Goal: Task Accomplishment & Management: Complete application form

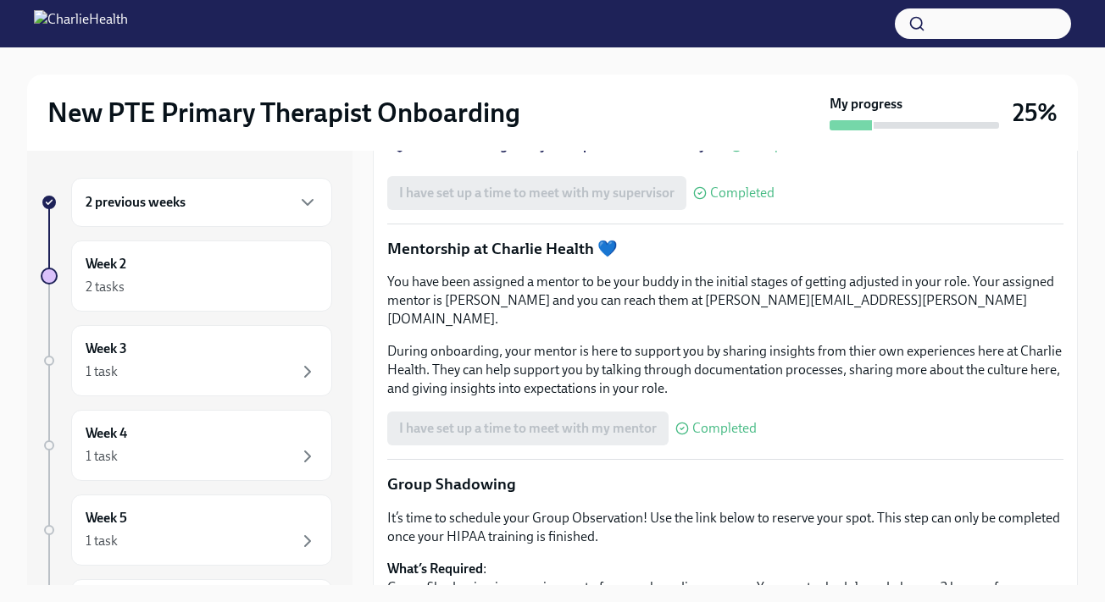
scroll to position [1429, 0]
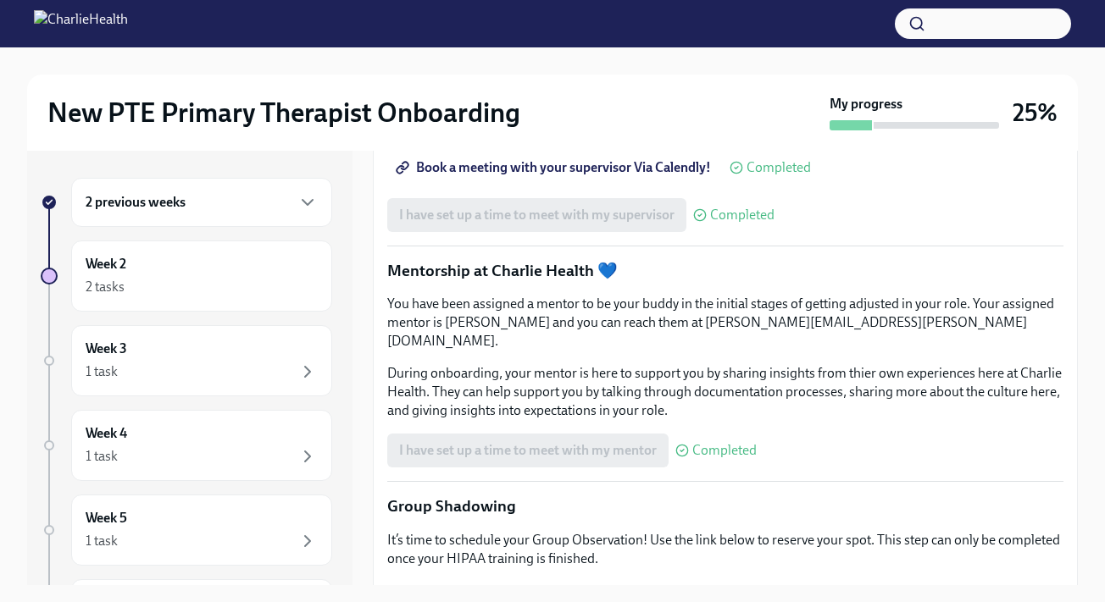
click at [635, 176] on span "Book a meeting with your supervisor Via Calendly!" at bounding box center [555, 167] width 312 height 17
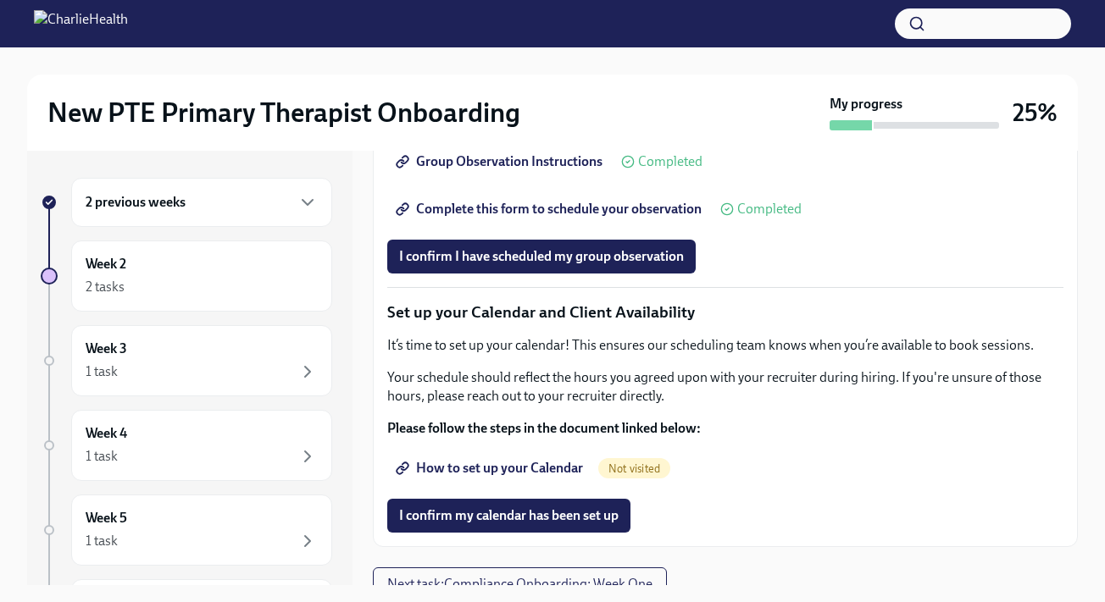
scroll to position [2205, 0]
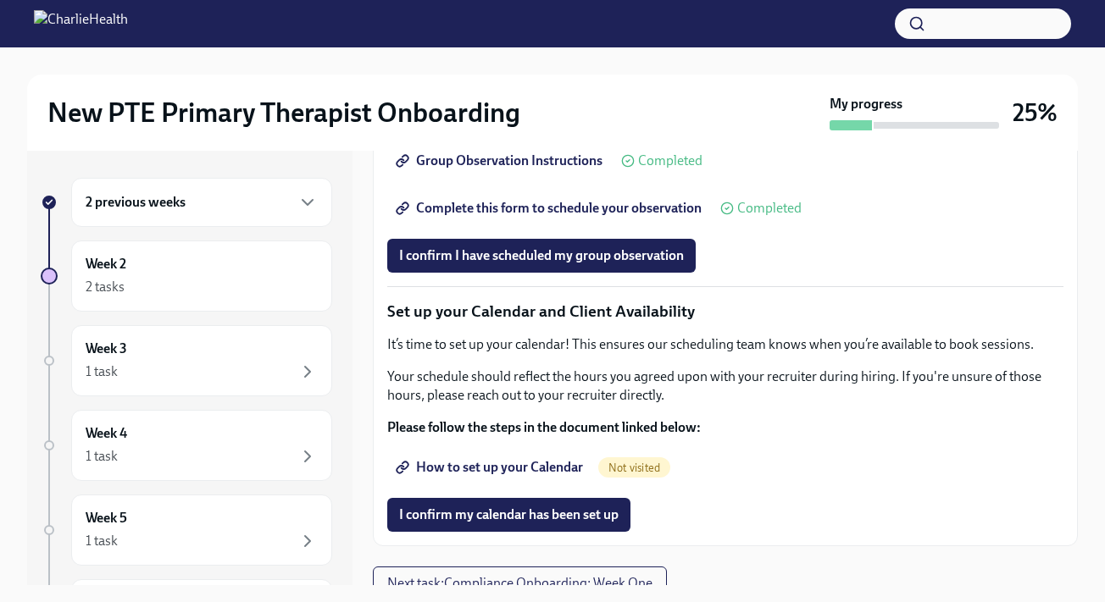
click at [560, 169] on span "Group Observation Instructions" at bounding box center [500, 161] width 203 height 17
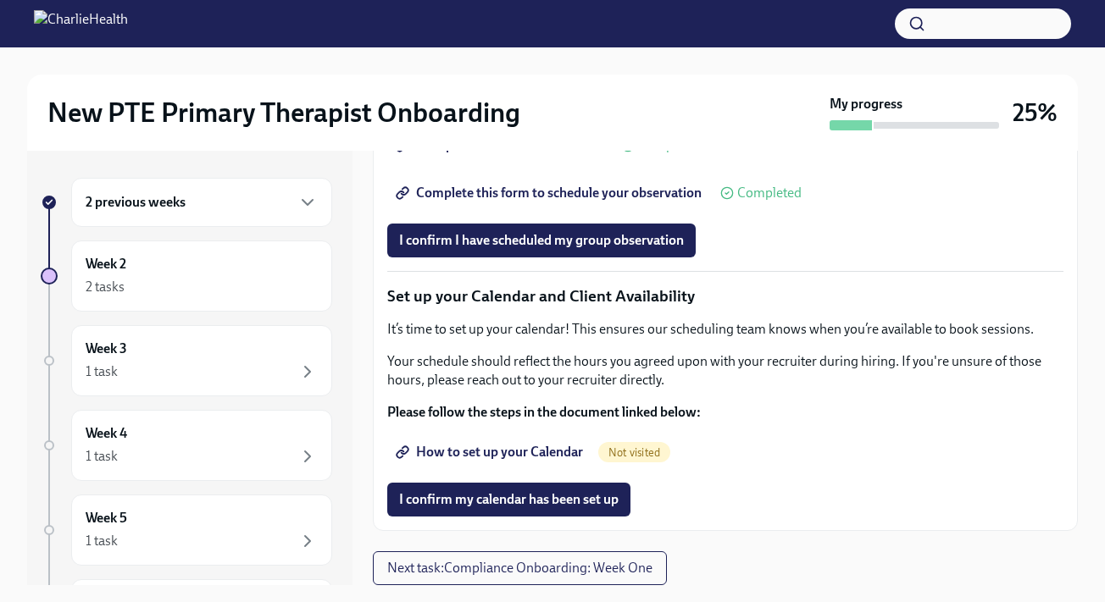
scroll to position [2314, 0]
click at [612, 249] on span "I confirm I have scheduled my group observation" at bounding box center [541, 240] width 285 height 17
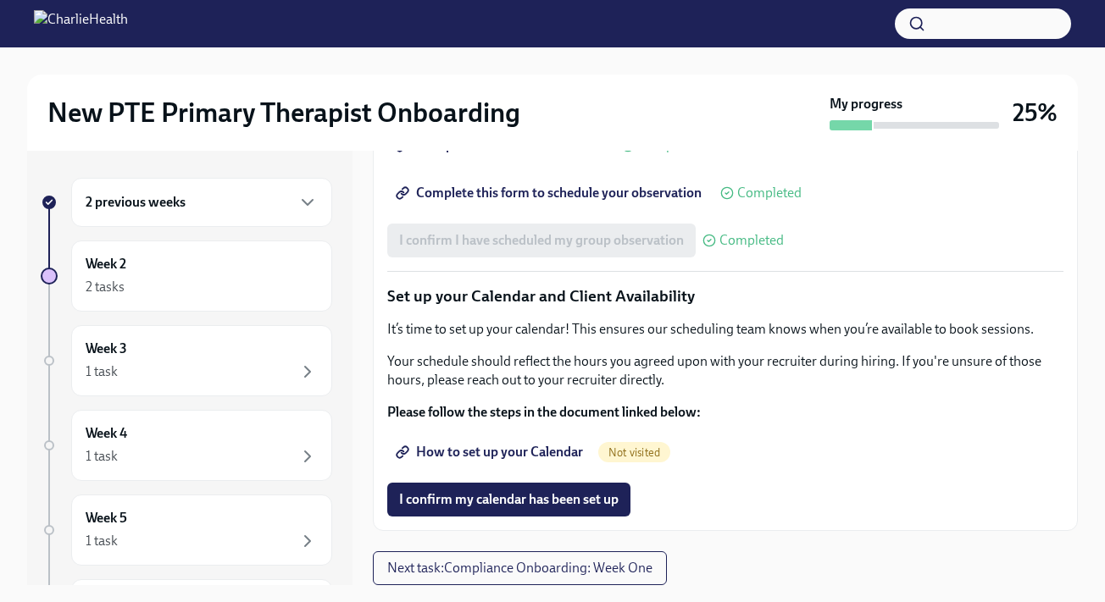
scroll to position [2431, 0]
click at [565, 454] on span "How to set up your Calendar" at bounding box center [491, 452] width 184 height 17
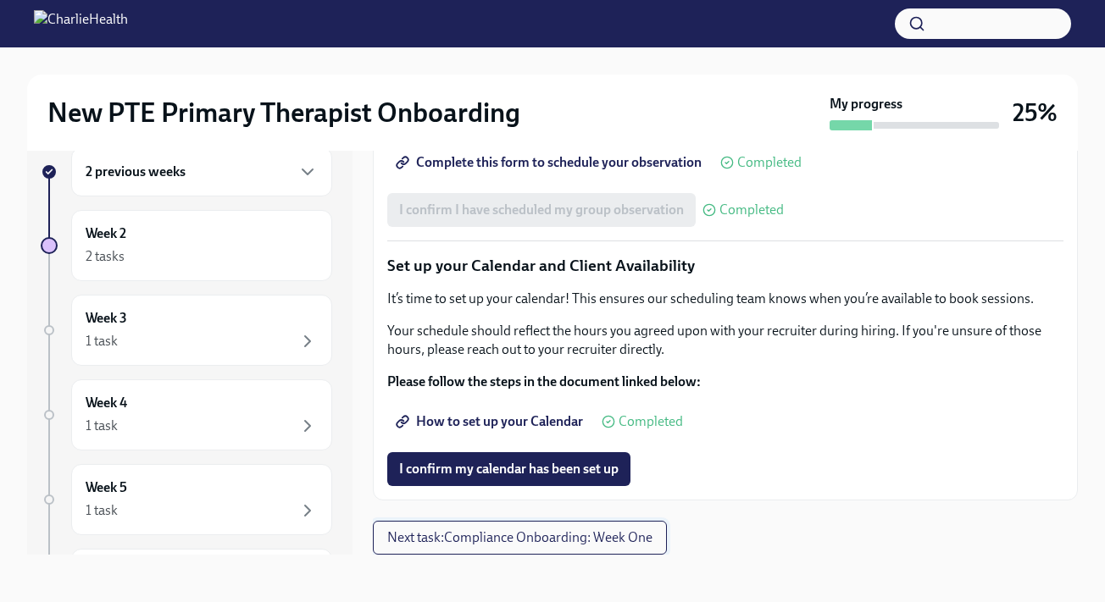
click at [543, 539] on span "Next task : Compliance Onboarding: Week One" at bounding box center [519, 538] width 265 height 17
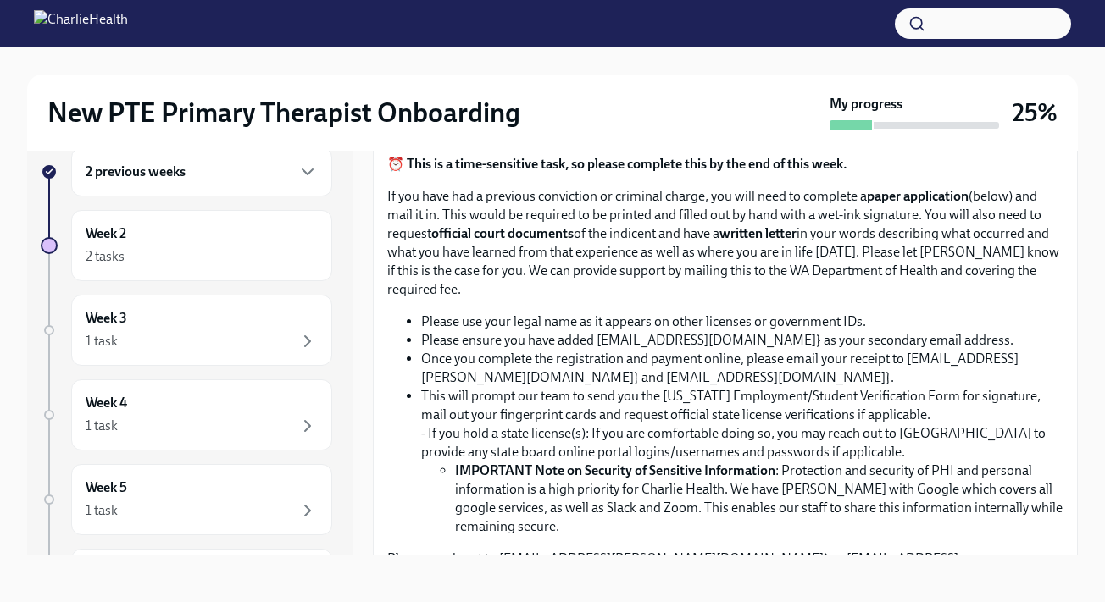
scroll to position [1058, 0]
click at [0, 0] on input "Upload CPR/First Aid Training Certificate" at bounding box center [0, 0] width 0 height 0
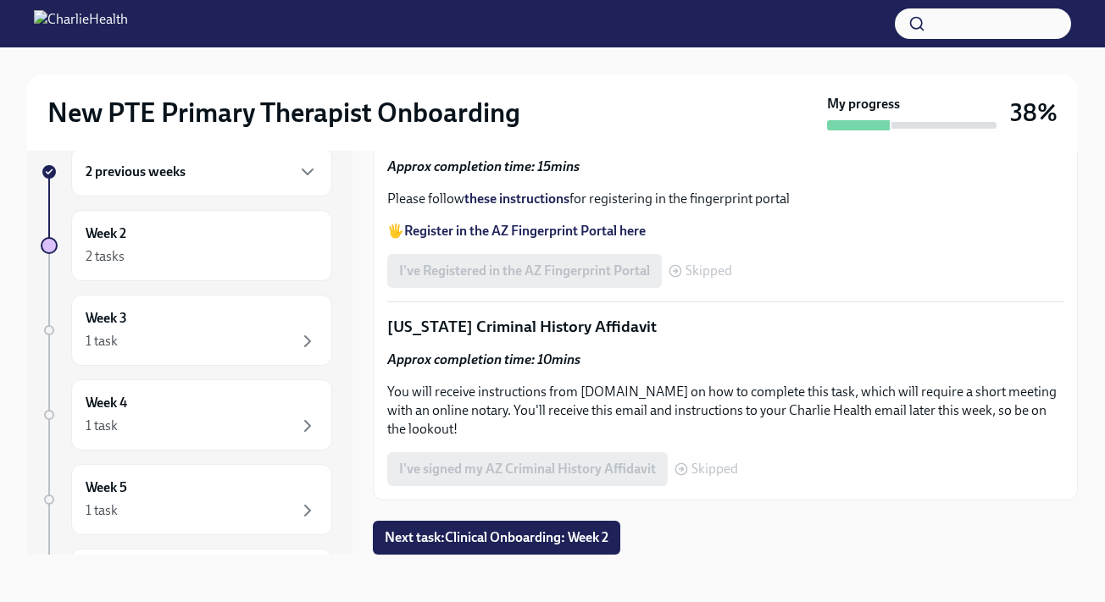
scroll to position [2473, 0]
click at [470, 534] on span "Next task : Clinical Onboarding: Week 2" at bounding box center [497, 538] width 224 height 17
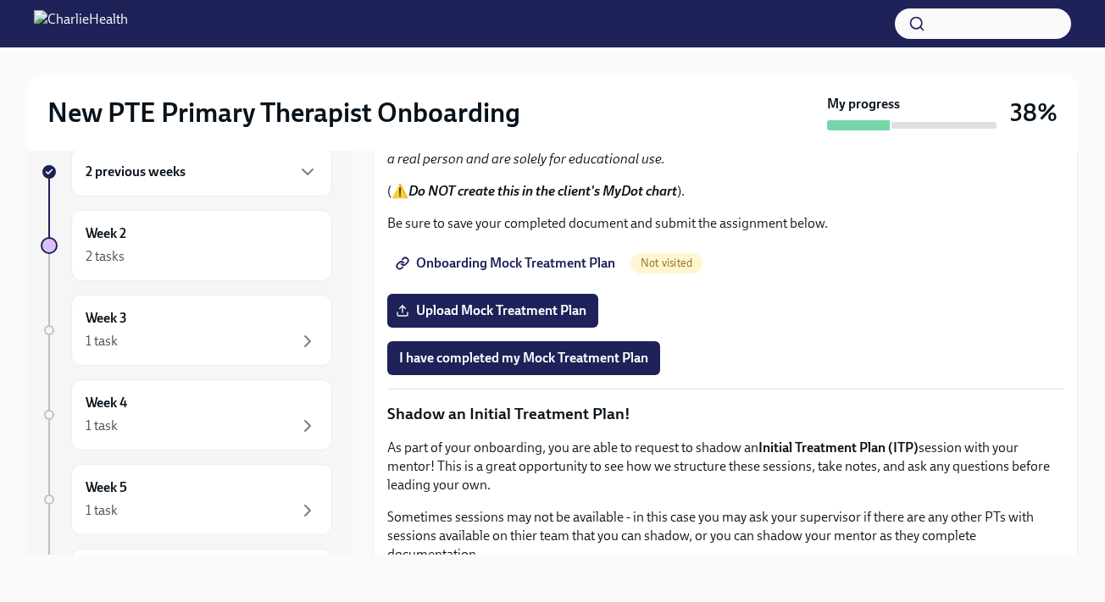
scroll to position [1989, 0]
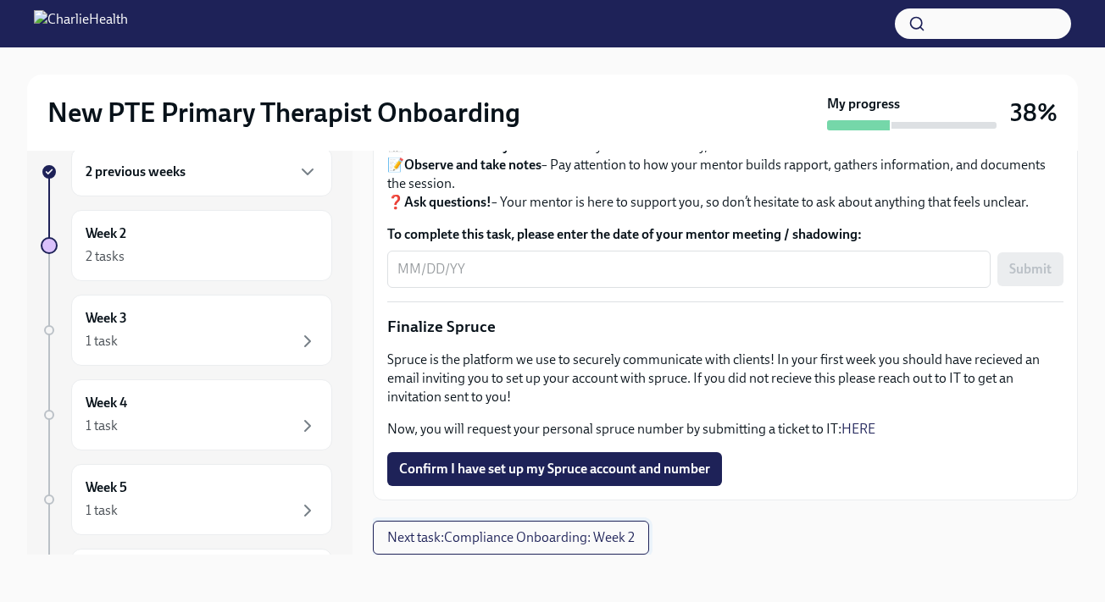
click at [522, 541] on span "Next task : Compliance Onboarding: Week 2" at bounding box center [510, 538] width 247 height 17
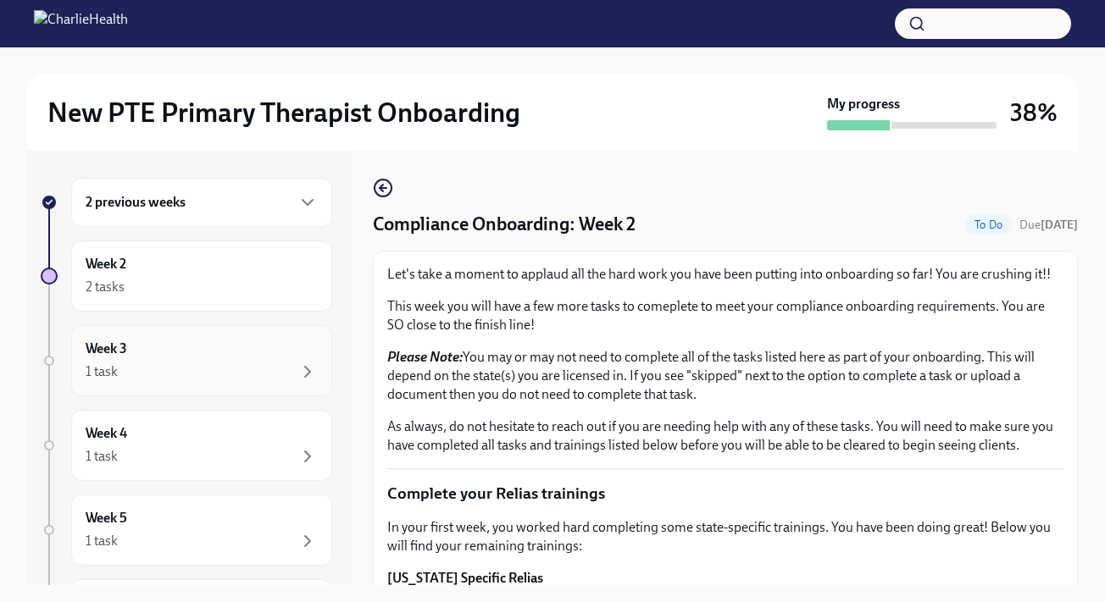
click at [235, 346] on div "Week 3 1 task" at bounding box center [202, 361] width 232 height 42
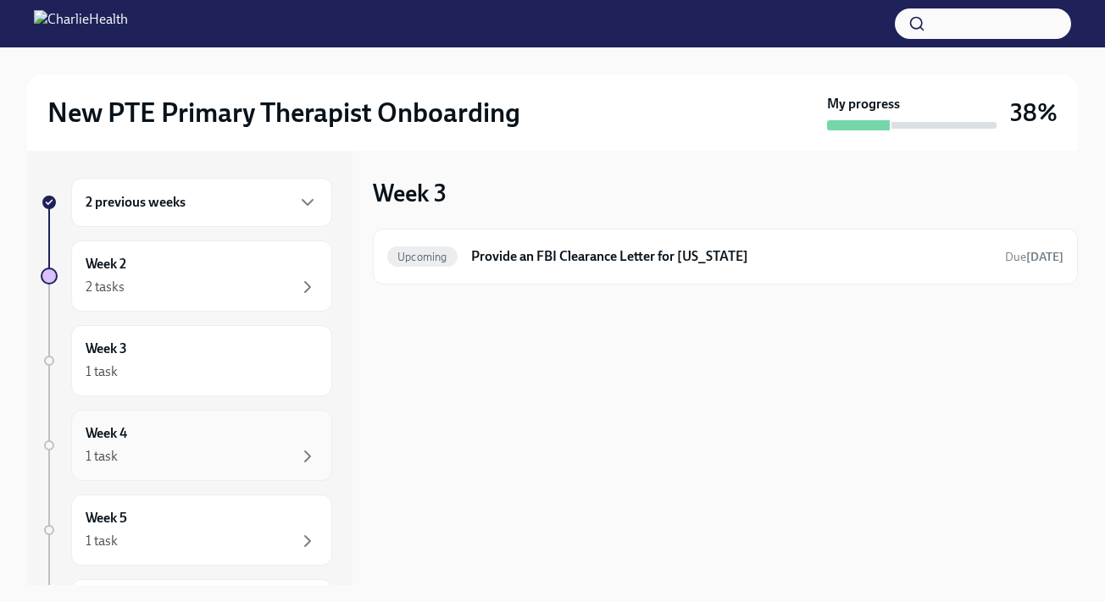
click at [199, 441] on div "Week 4 1 task" at bounding box center [202, 445] width 232 height 42
click at [203, 522] on div "Week 5 1 task" at bounding box center [202, 530] width 232 height 42
click at [218, 270] on div "Week 2 2 tasks" at bounding box center [202, 276] width 232 height 42
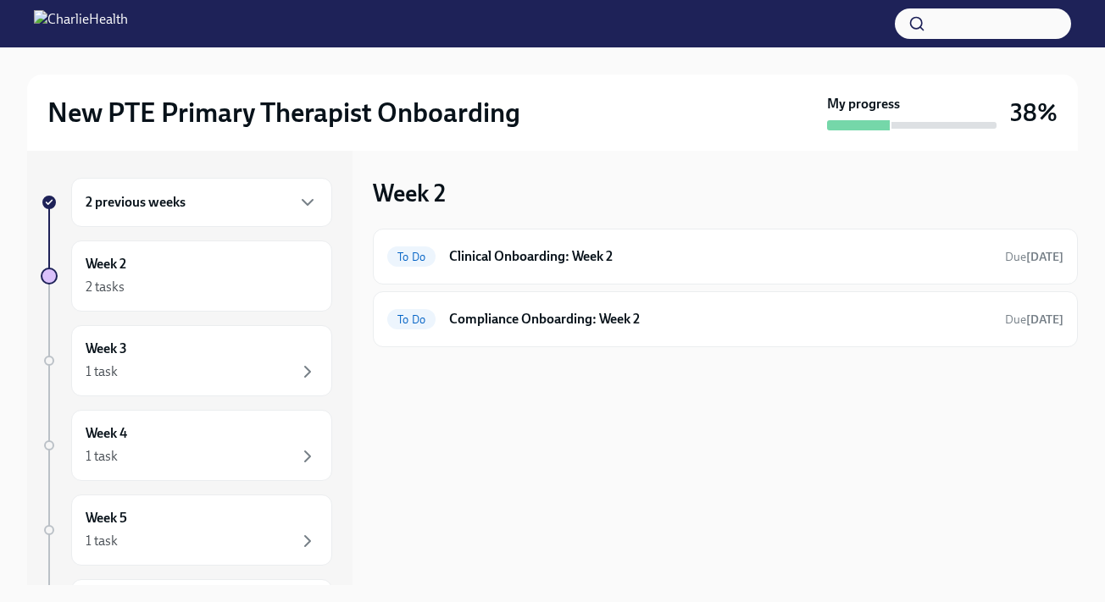
click at [270, 208] on div "2 previous weeks" at bounding box center [202, 202] width 232 height 20
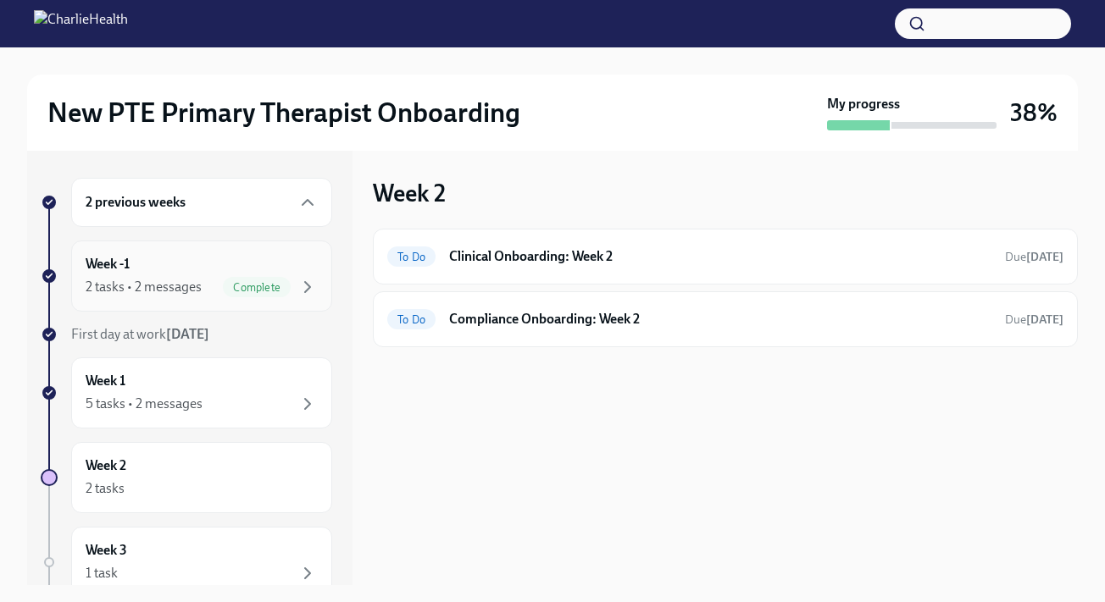
click at [252, 257] on div "Week -1 2 tasks • 2 messages Complete" at bounding box center [202, 276] width 232 height 42
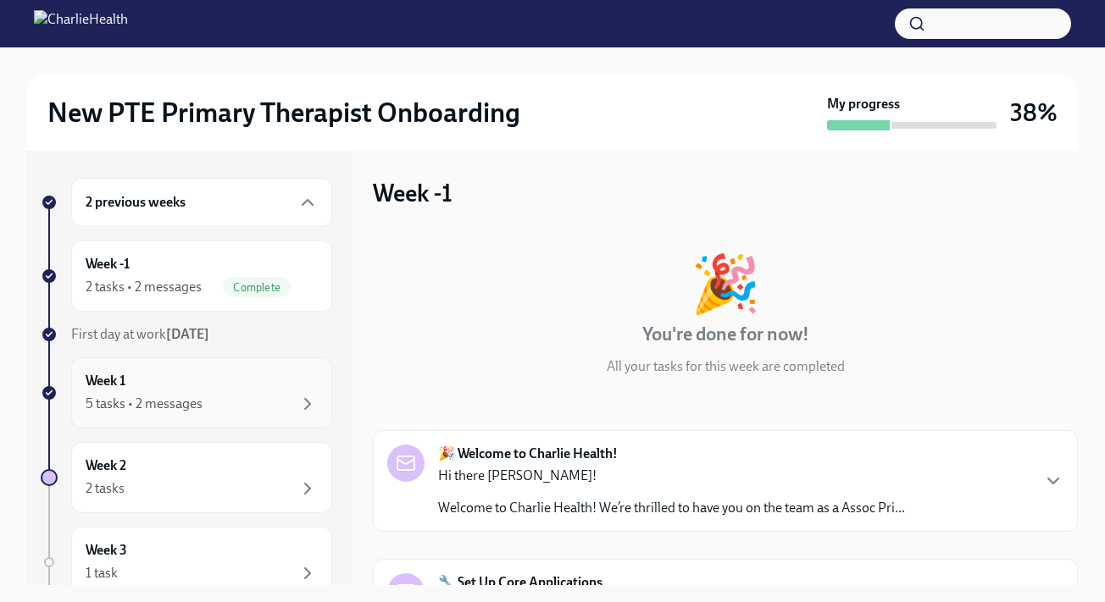
click at [246, 369] on div "Week 1 5 tasks • 2 messages" at bounding box center [201, 393] width 261 height 71
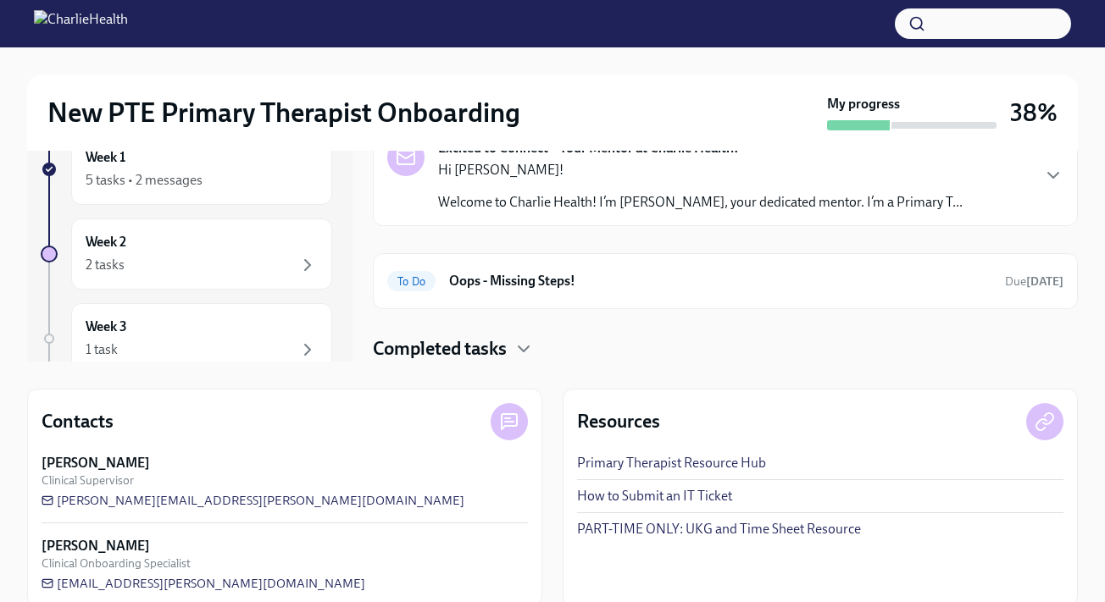
scroll to position [248, 0]
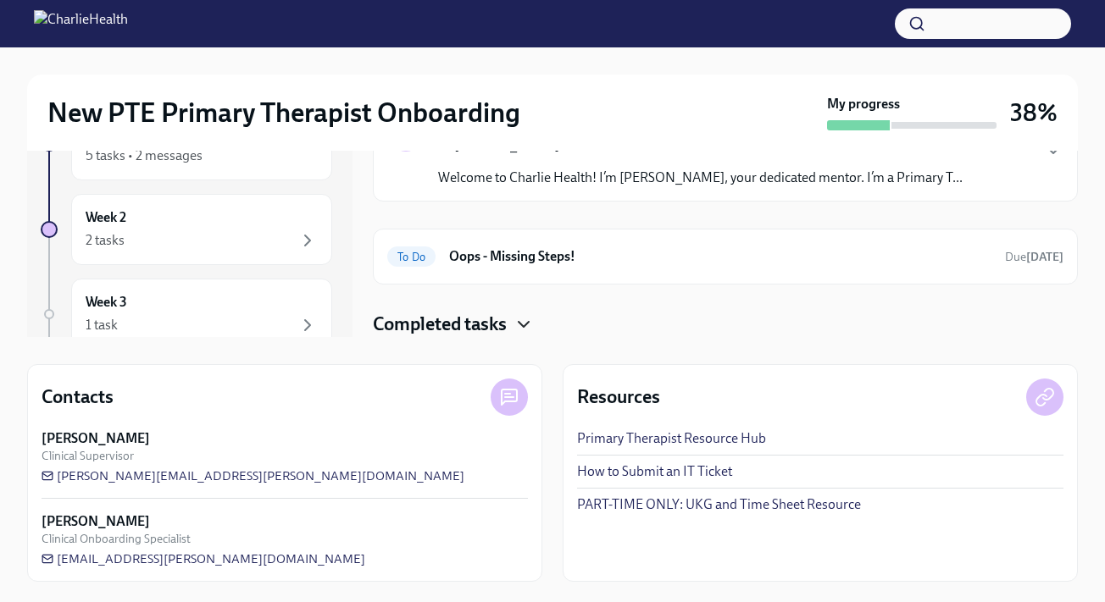
click at [520, 319] on icon "button" at bounding box center [523, 324] width 20 height 20
click at [525, 322] on icon "button" at bounding box center [524, 324] width 10 height 5
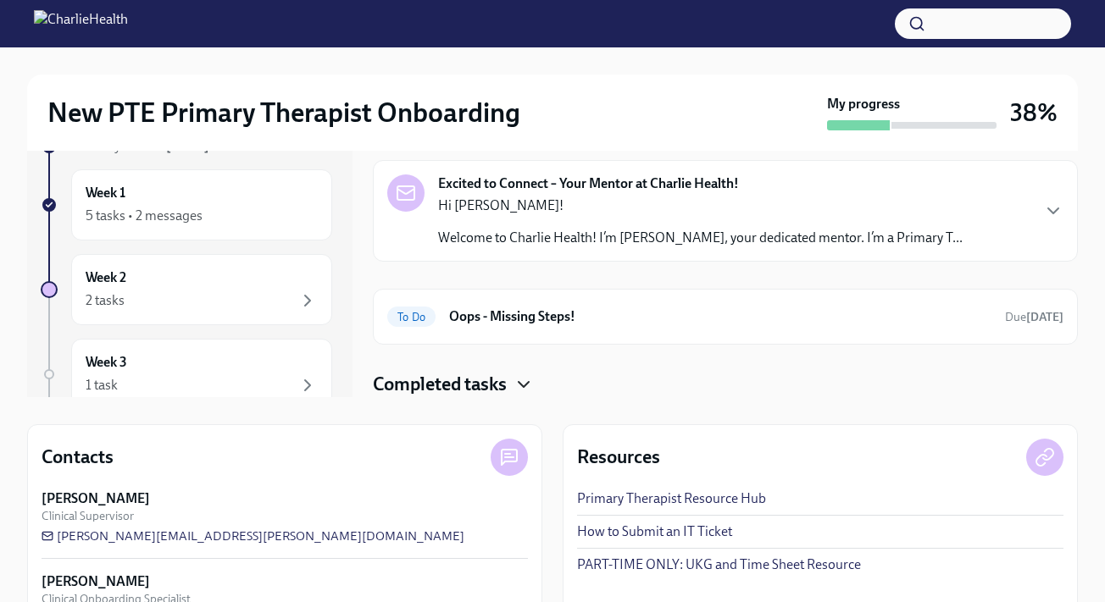
scroll to position [185, 0]
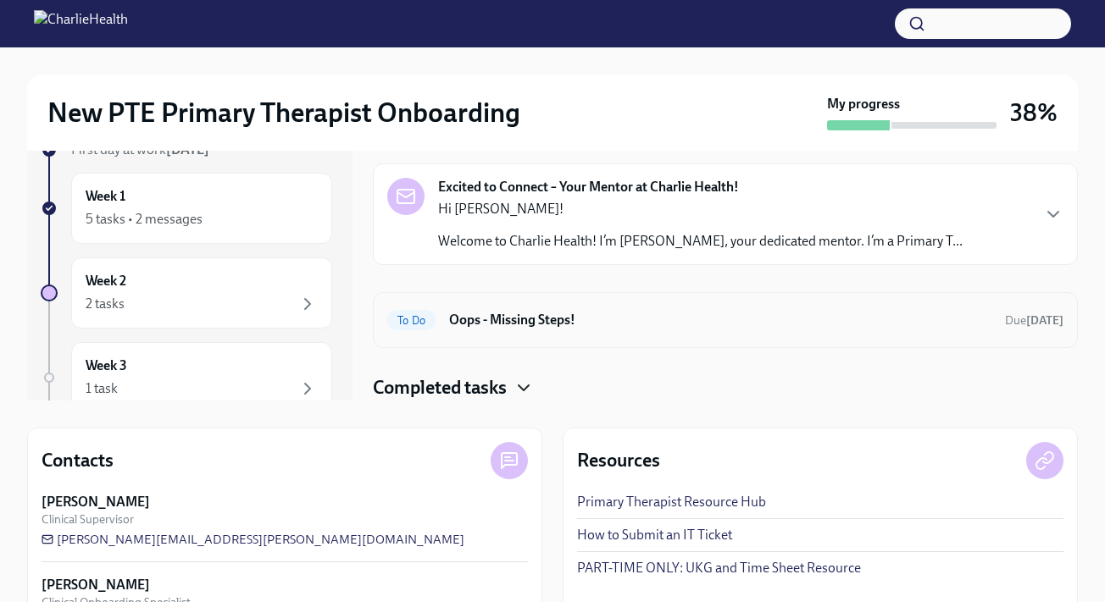
click at [480, 314] on h6 "Oops - Missing Steps!" at bounding box center [720, 320] width 542 height 19
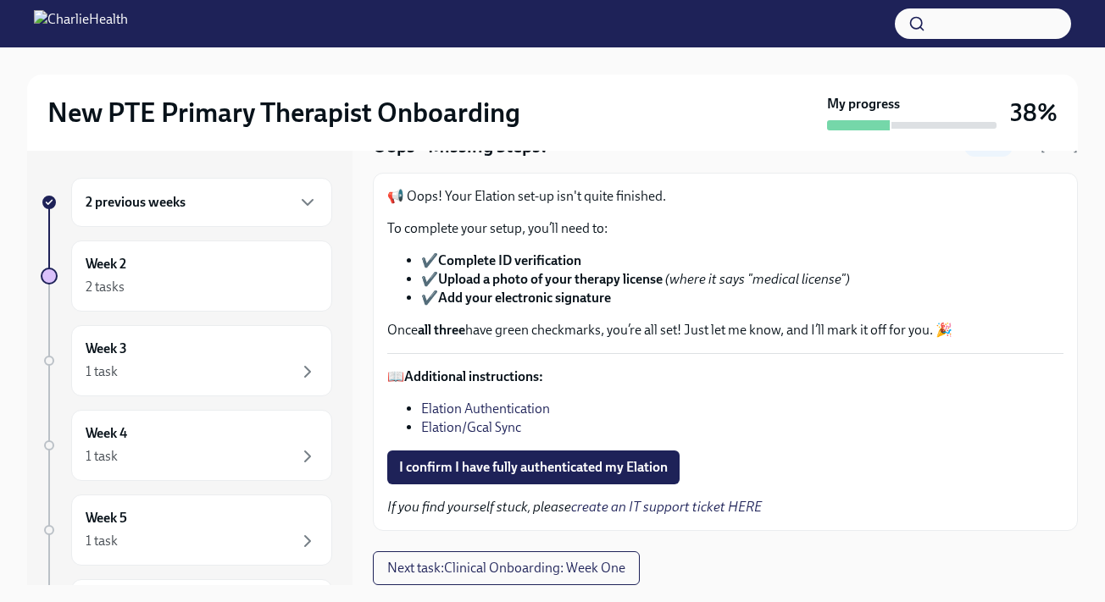
scroll to position [31, 0]
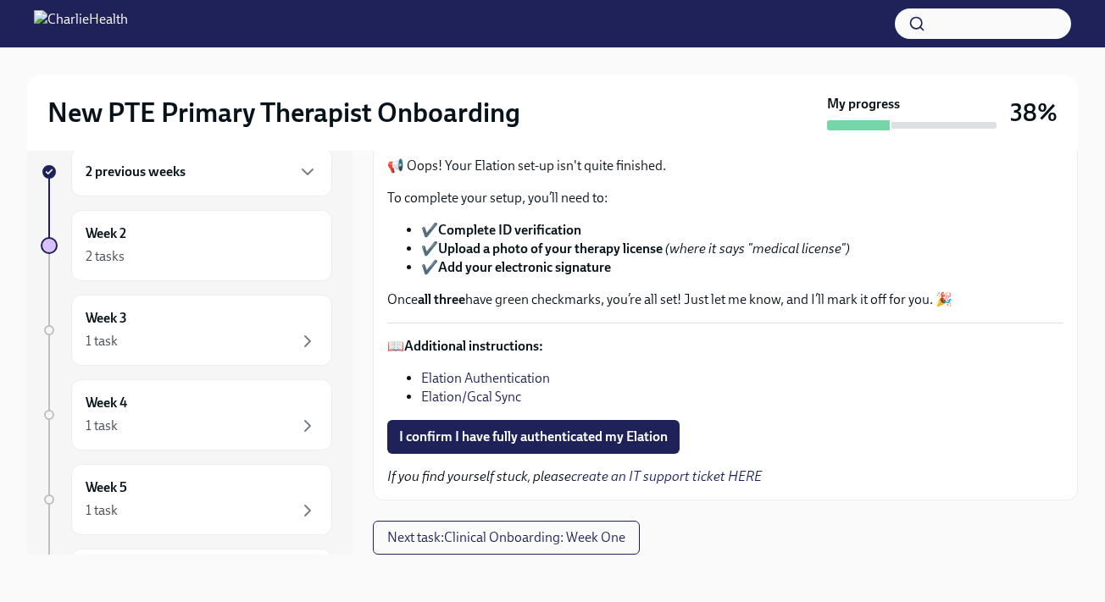
click at [518, 377] on link "Elation Authentication" at bounding box center [485, 378] width 129 height 16
click at [503, 396] on link "Elation/Gcal Sync" at bounding box center [471, 397] width 100 height 16
click at [592, 437] on span "I confirm I have fully authenticated my Elation" at bounding box center [533, 437] width 269 height 17
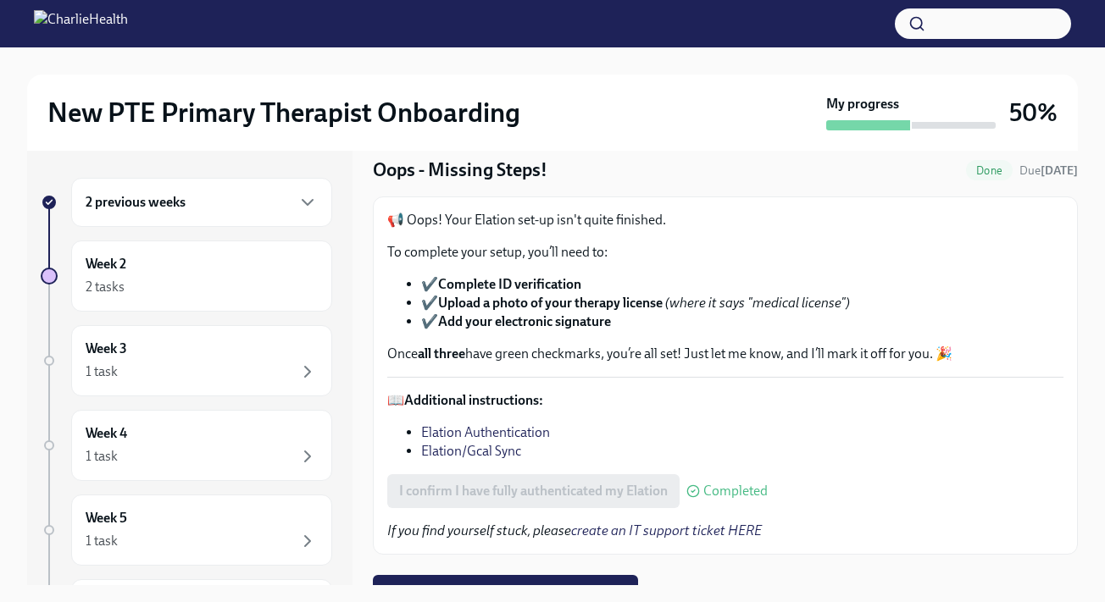
scroll to position [78, 0]
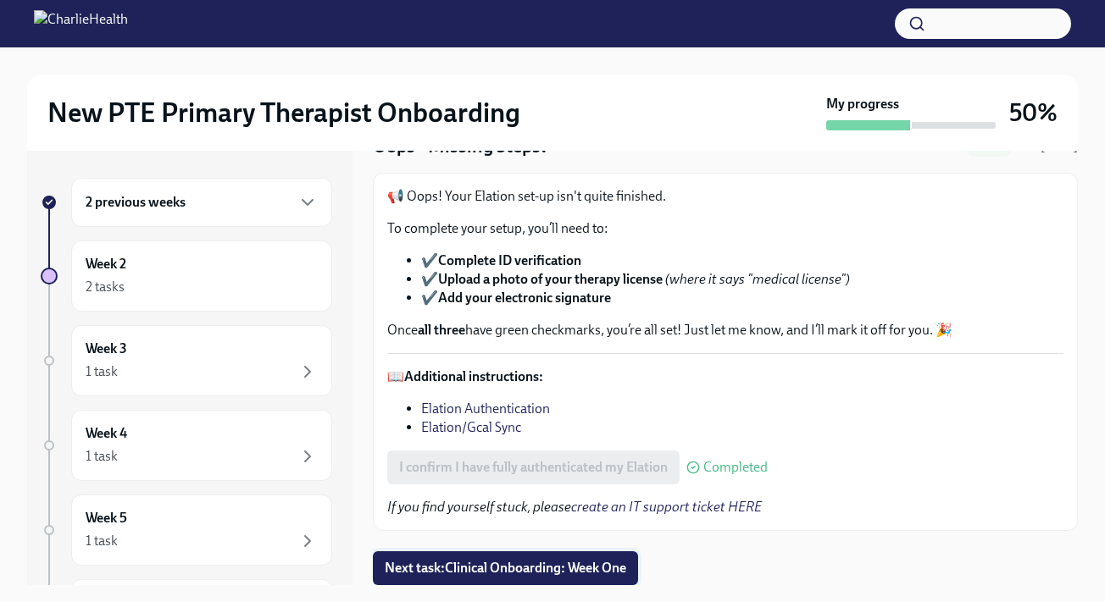
click at [589, 563] on span "Next task : Clinical Onboarding: Week One" at bounding box center [505, 568] width 241 height 17
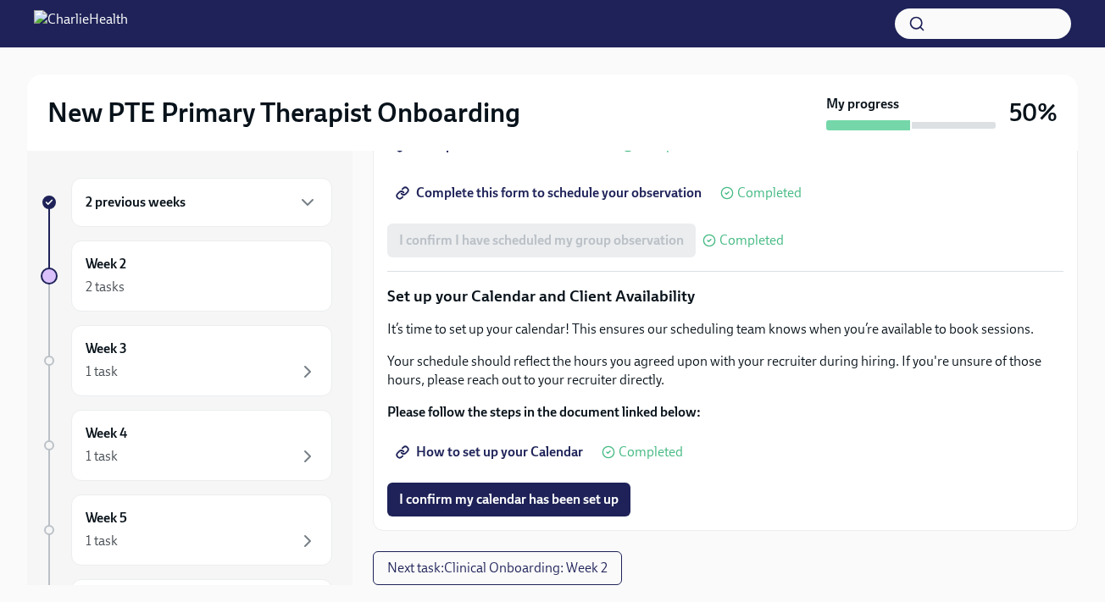
scroll to position [2431, 0]
click at [571, 494] on span "I confirm my calendar has been set up" at bounding box center [508, 499] width 219 height 17
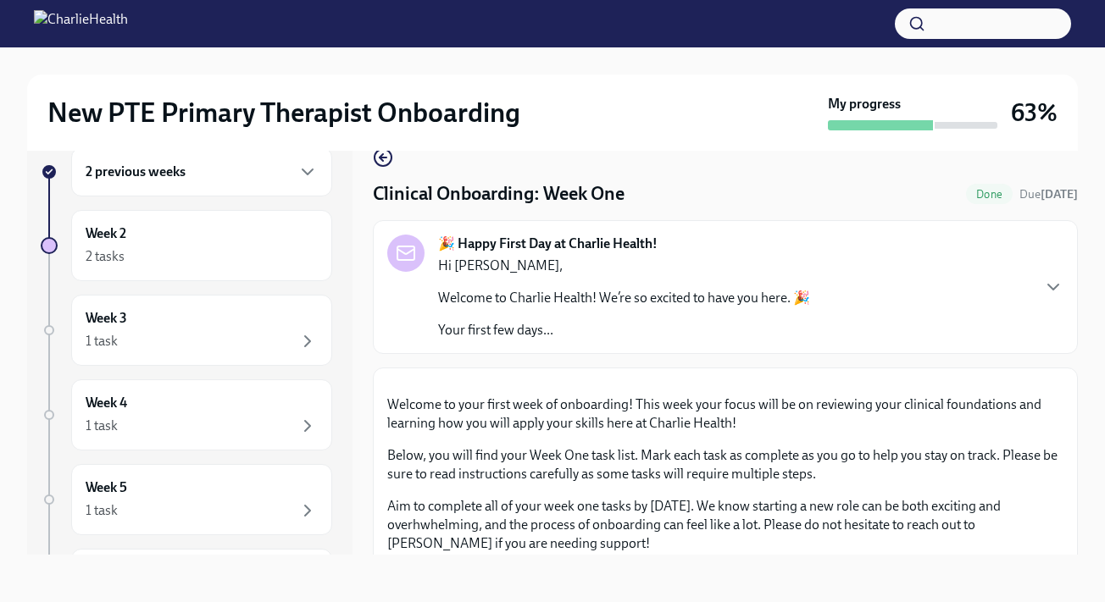
scroll to position [0, 0]
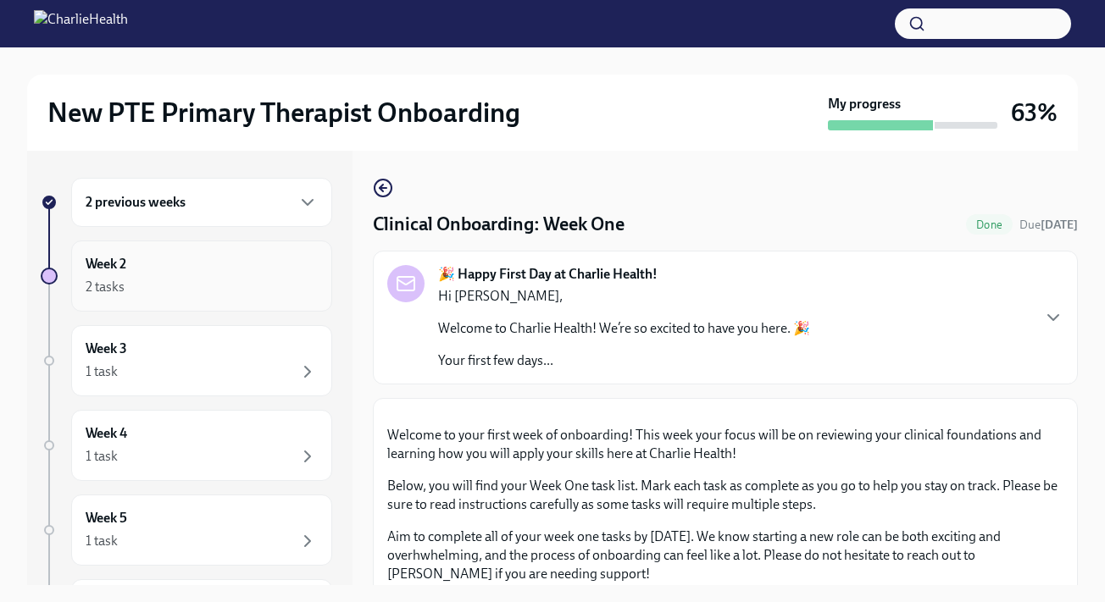
click at [216, 273] on div "Week 2 2 tasks" at bounding box center [202, 276] width 232 height 42
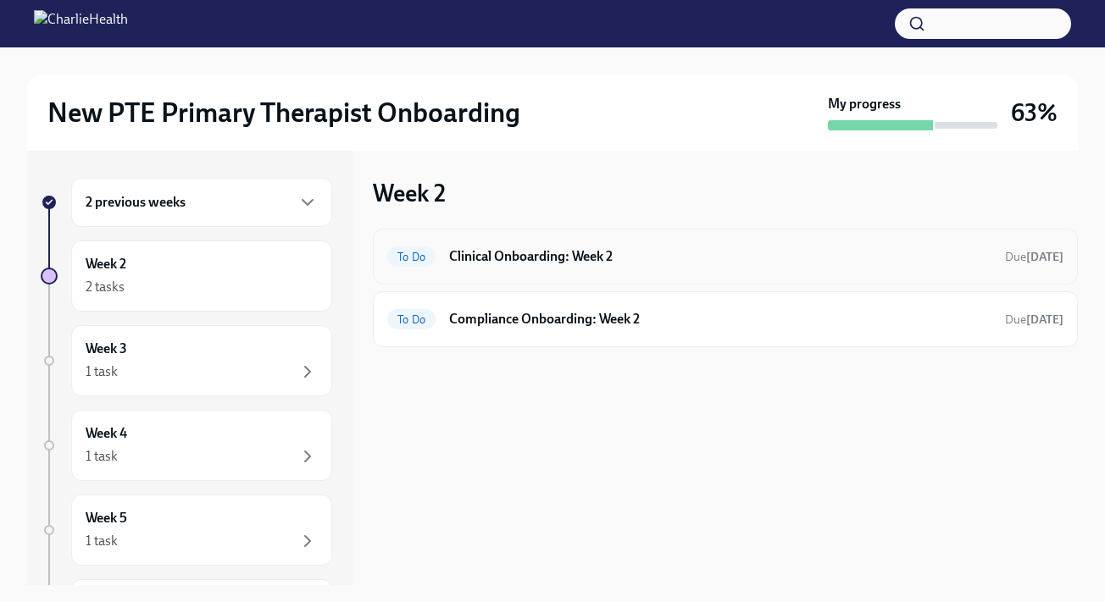
click at [783, 248] on h6 "Clinical Onboarding: Week 2" at bounding box center [720, 256] width 542 height 19
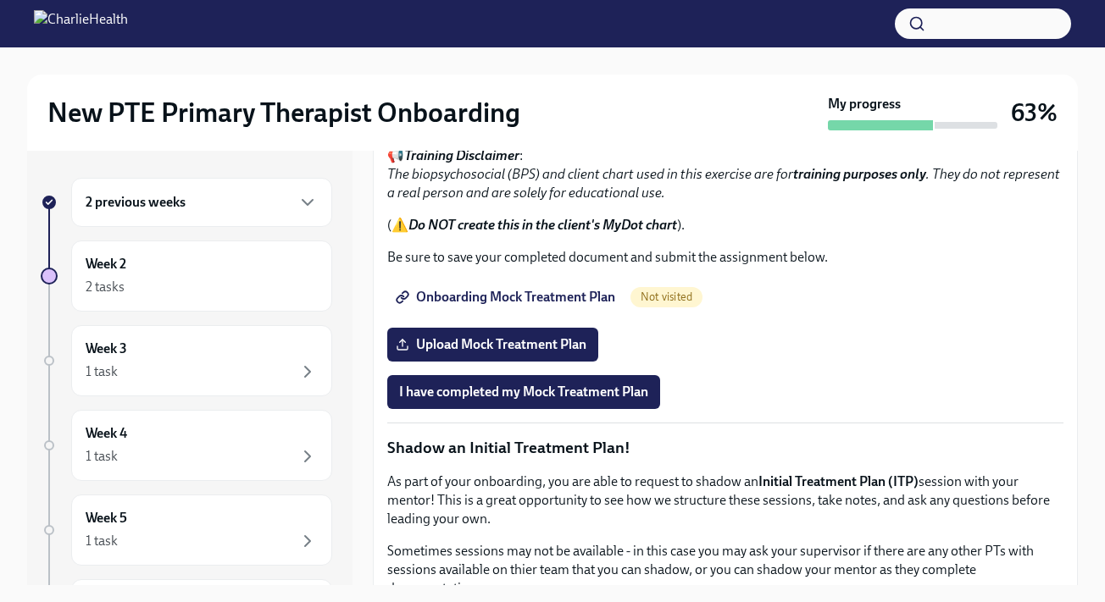
scroll to position [1196, 0]
